Goal: Find specific page/section: Find specific page/section

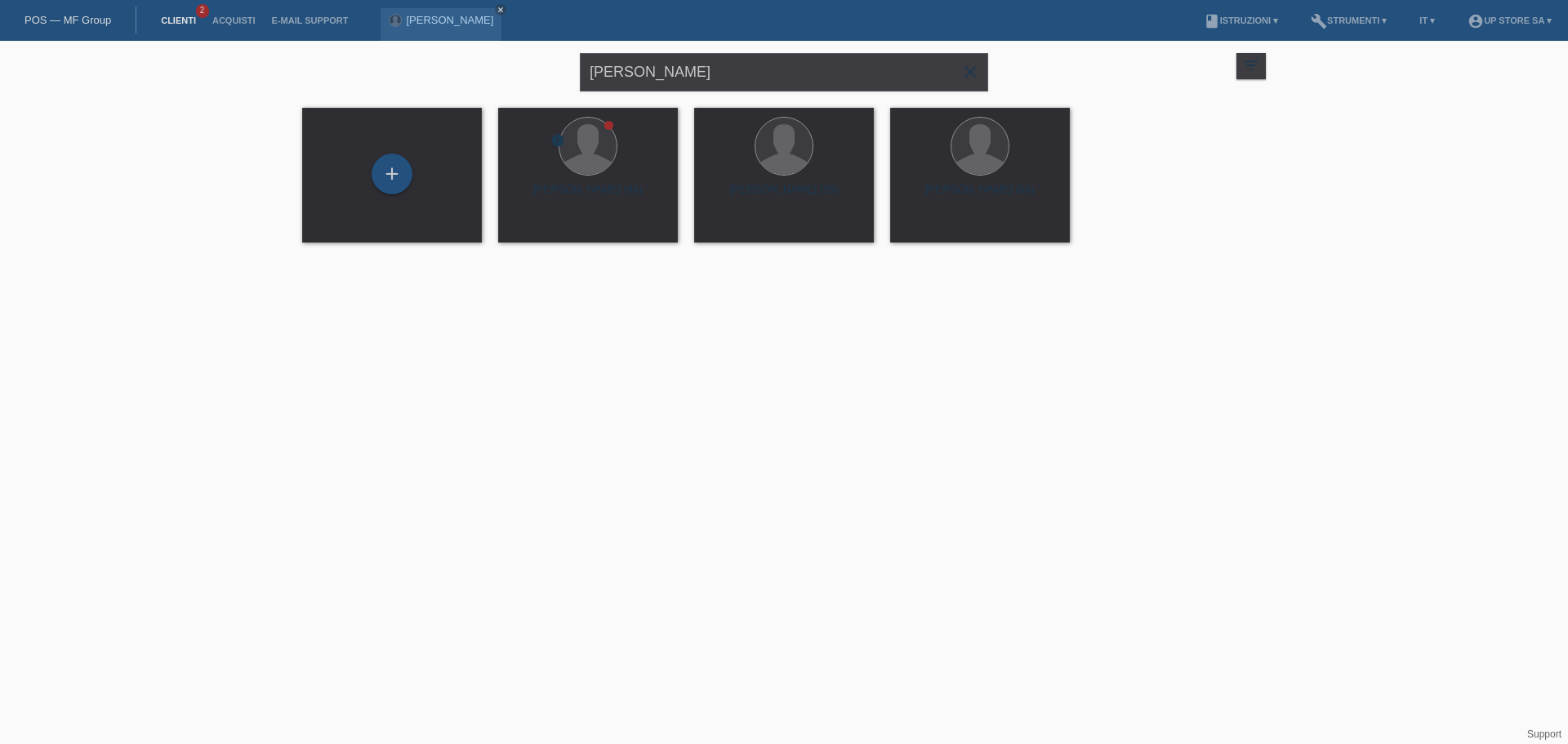
click at [183, 16] on link "Clienti" at bounding box center [177, 20] width 51 height 10
click at [656, 71] on input "[PERSON_NAME]" at bounding box center [784, 72] width 408 height 38
click at [973, 66] on icon "close" at bounding box center [970, 72] width 20 height 20
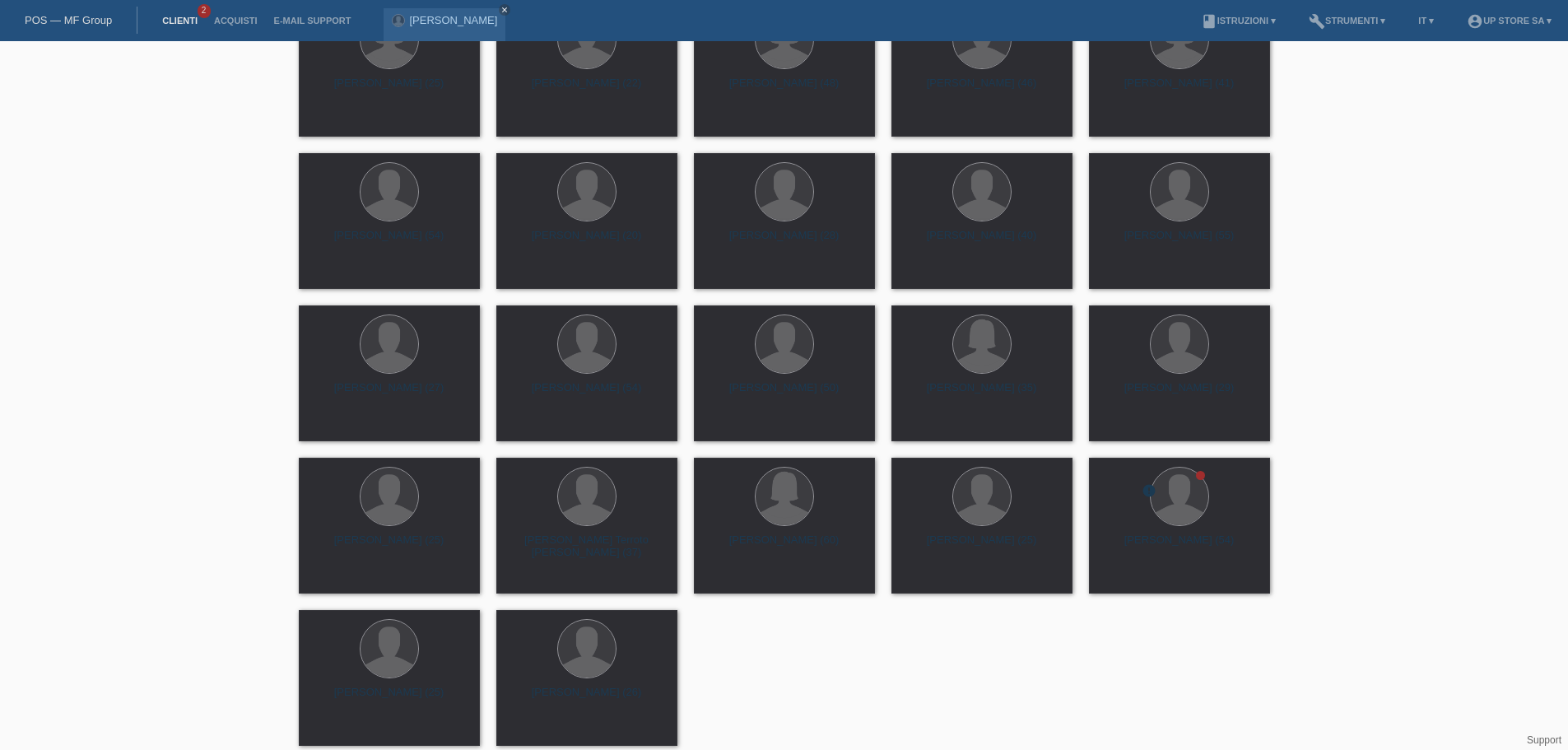
scroll to position [2547, 0]
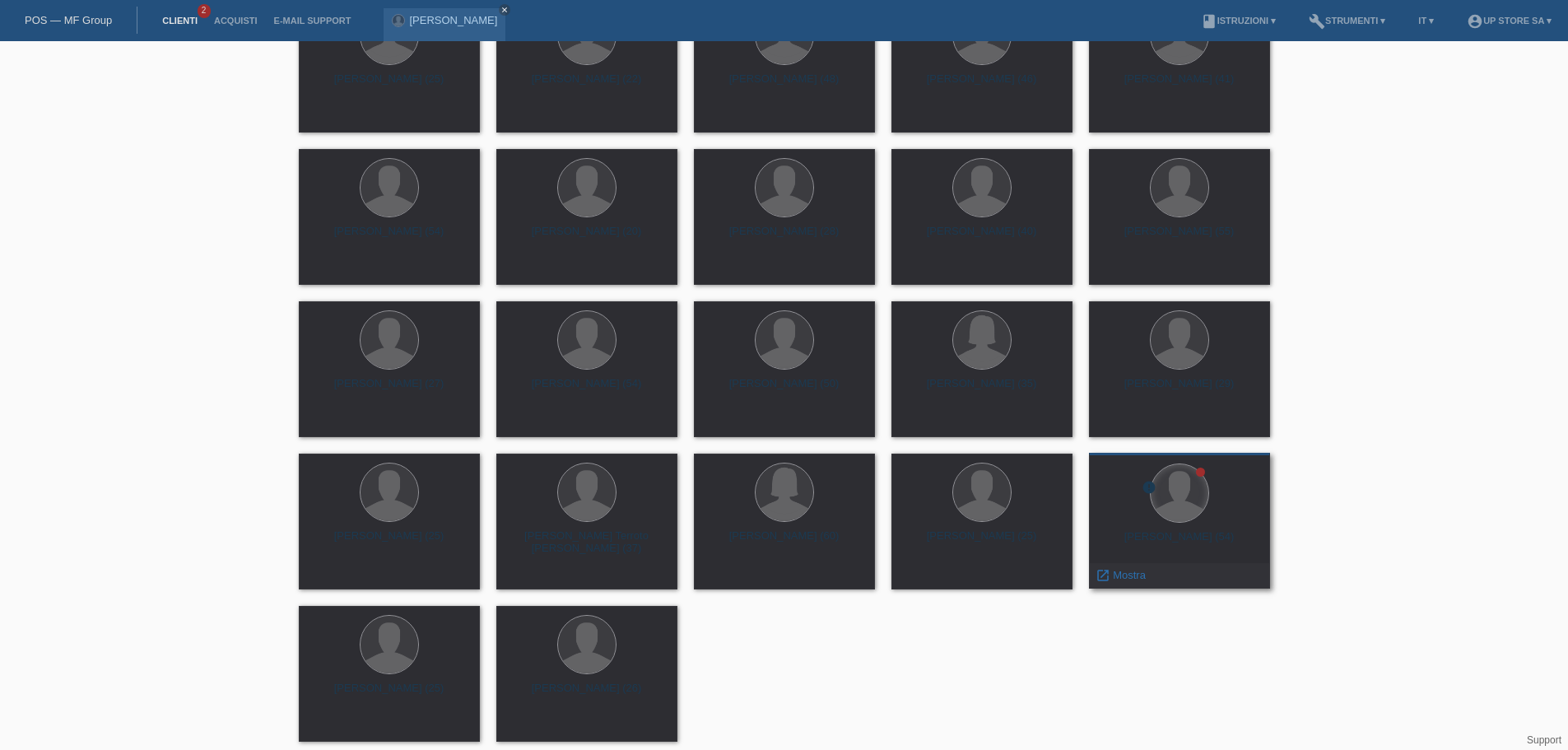
click at [1195, 516] on div at bounding box center [1180, 493] width 58 height 58
click at [1121, 574] on span "Mostra" at bounding box center [1130, 575] width 33 height 12
